Goal: Transaction & Acquisition: Purchase product/service

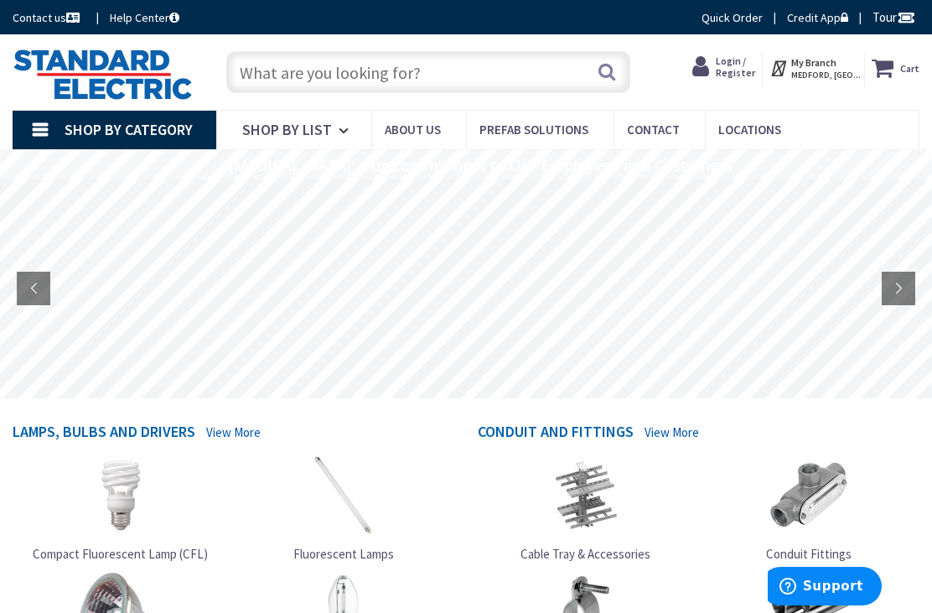
click at [46, 127] on link "Shop By Category" at bounding box center [115, 130] width 204 height 39
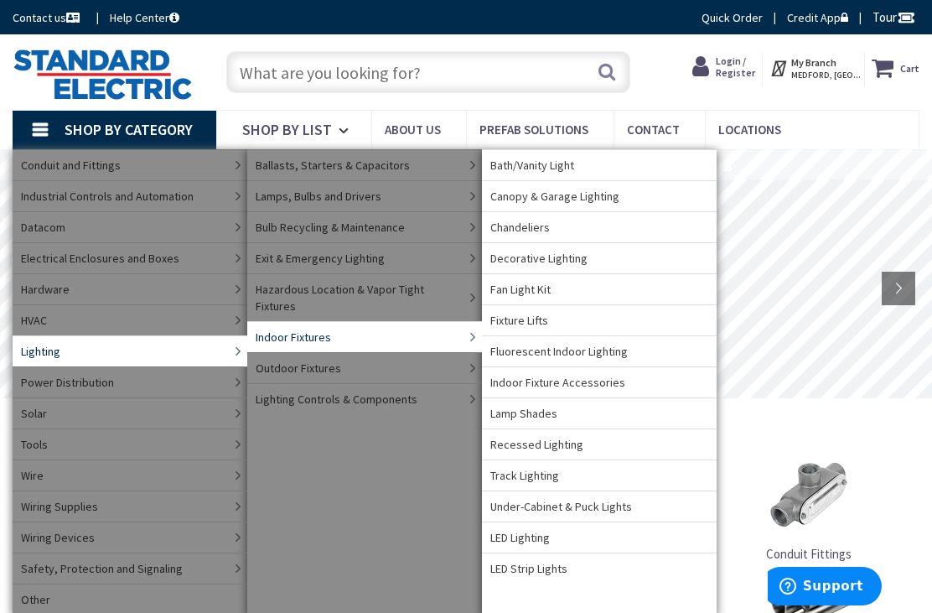
click at [616, 450] on link "Recessed Lighting" at bounding box center [599, 443] width 235 height 31
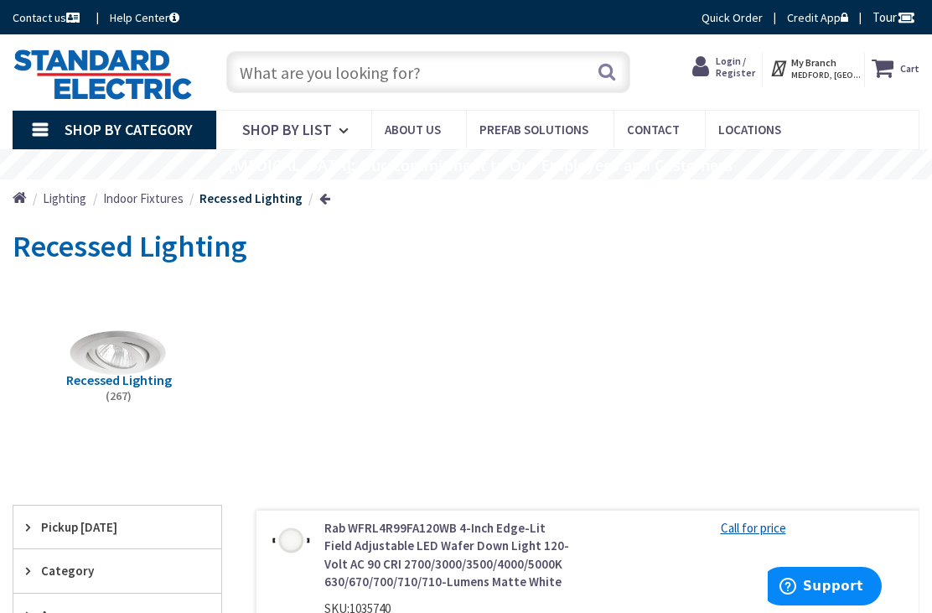
click at [293, 70] on input "text" at bounding box center [428, 72] width 405 height 42
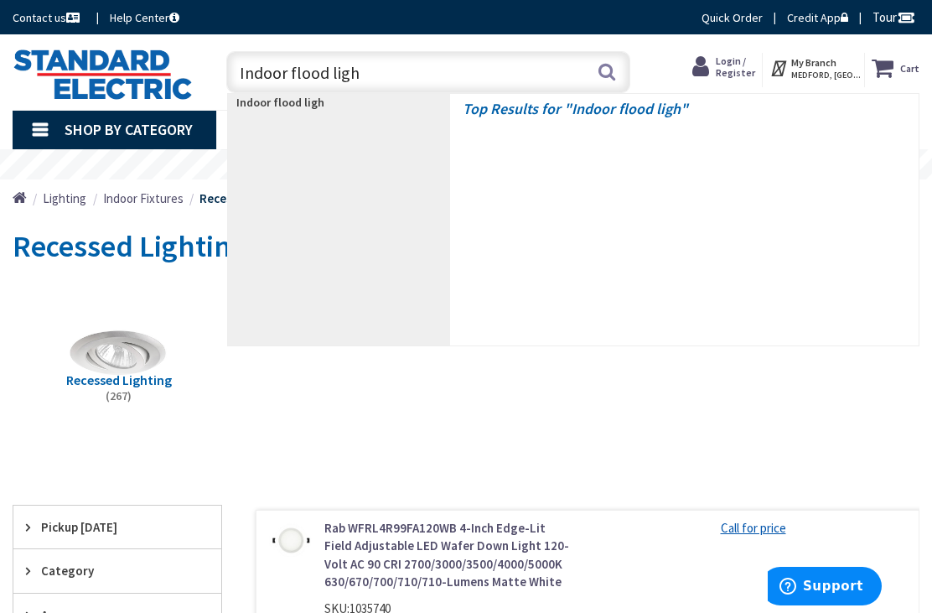
type input "Indoor flood light"
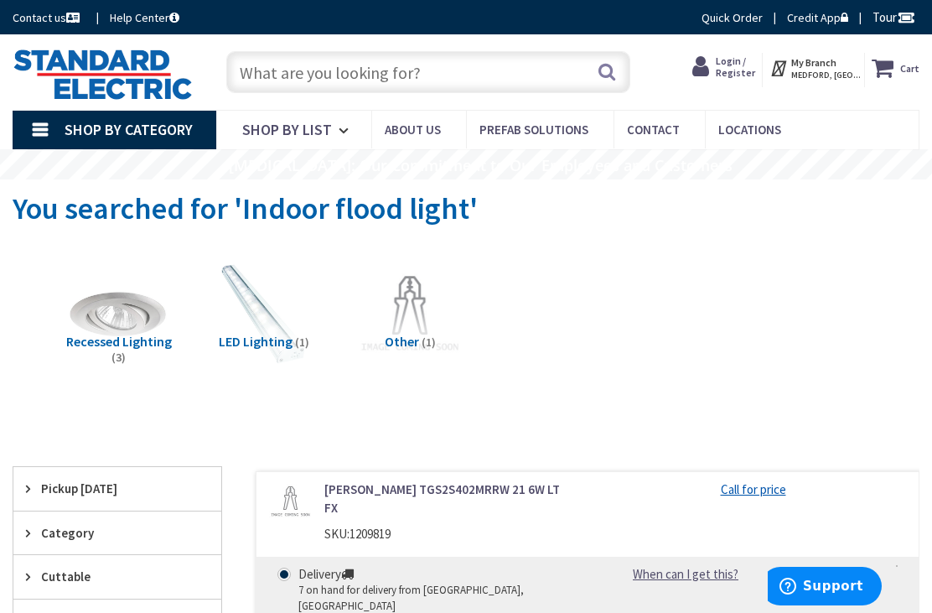
click at [38, 122] on link "Shop By Category" at bounding box center [115, 130] width 204 height 39
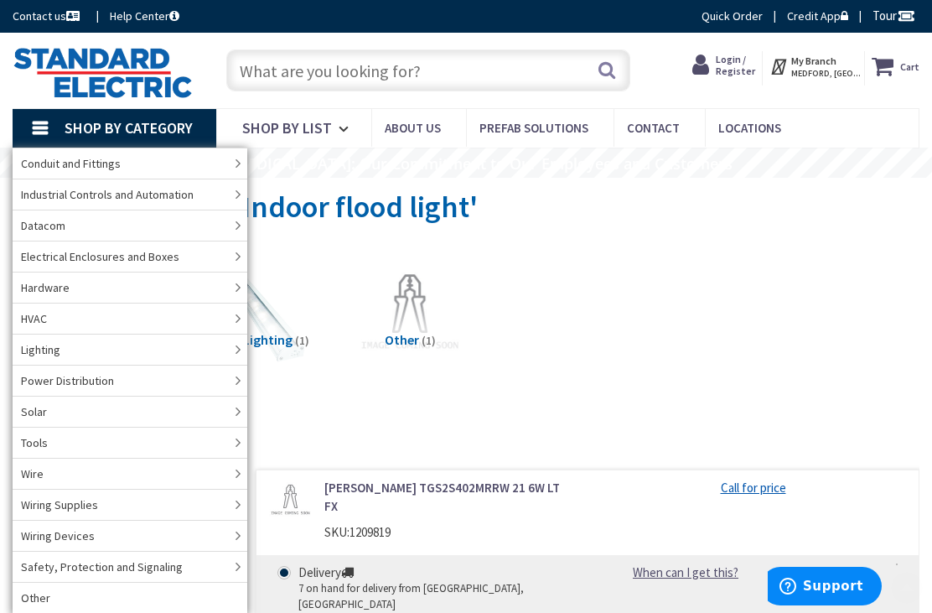
scroll to position [3, 0]
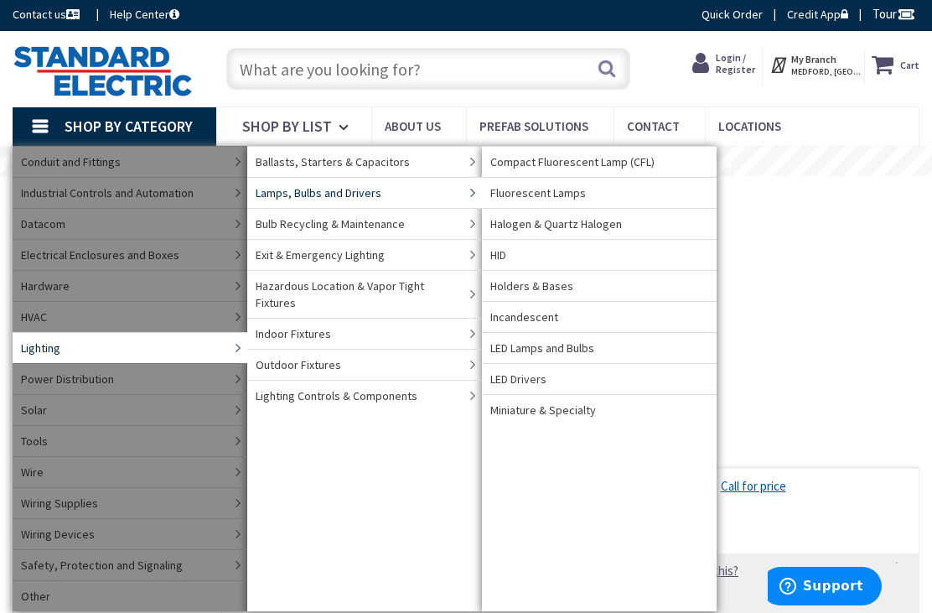
click at [563, 315] on link "Incandescent" at bounding box center [599, 316] width 235 height 31
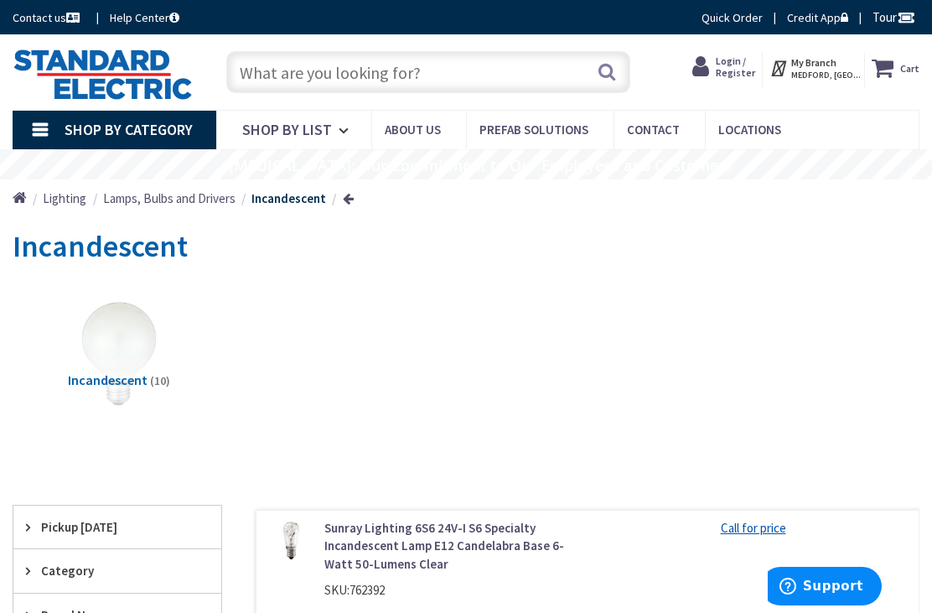
click at [35, 131] on link "Shop By Category" at bounding box center [115, 130] width 204 height 39
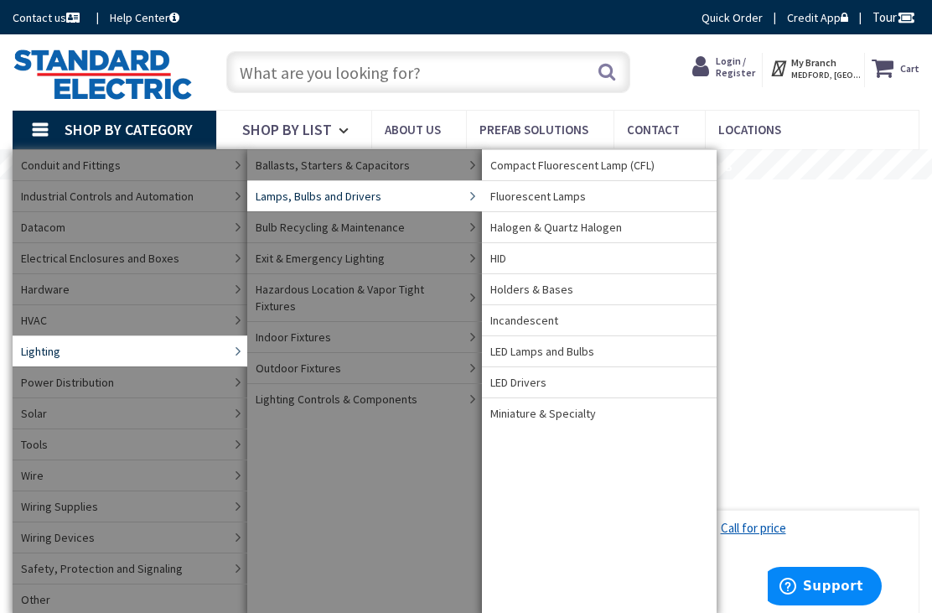
click at [600, 349] on link "LED Lamps and Bulbs" at bounding box center [599, 350] width 235 height 31
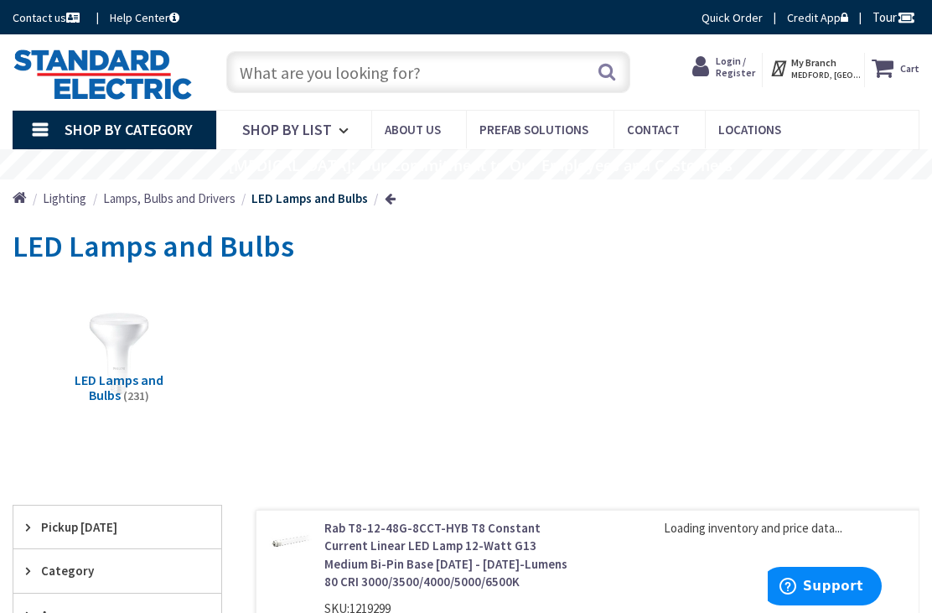
click at [119, 336] on img at bounding box center [118, 353] width 106 height 106
